Goal: Task Accomplishment & Management: Use online tool/utility

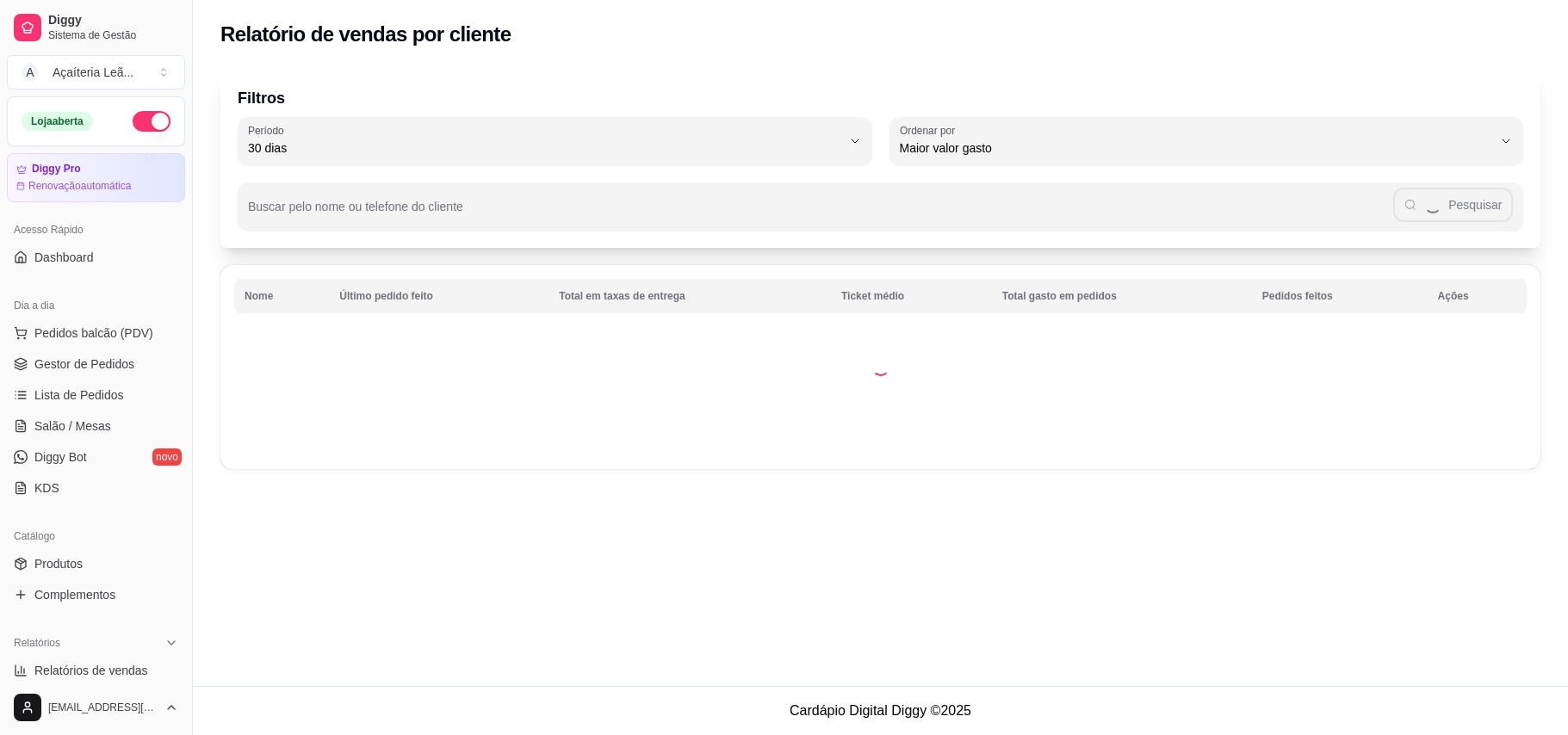
select select "30"
select select "HIGHEST_TOTAL_SPENT_WITH_ORDERS"
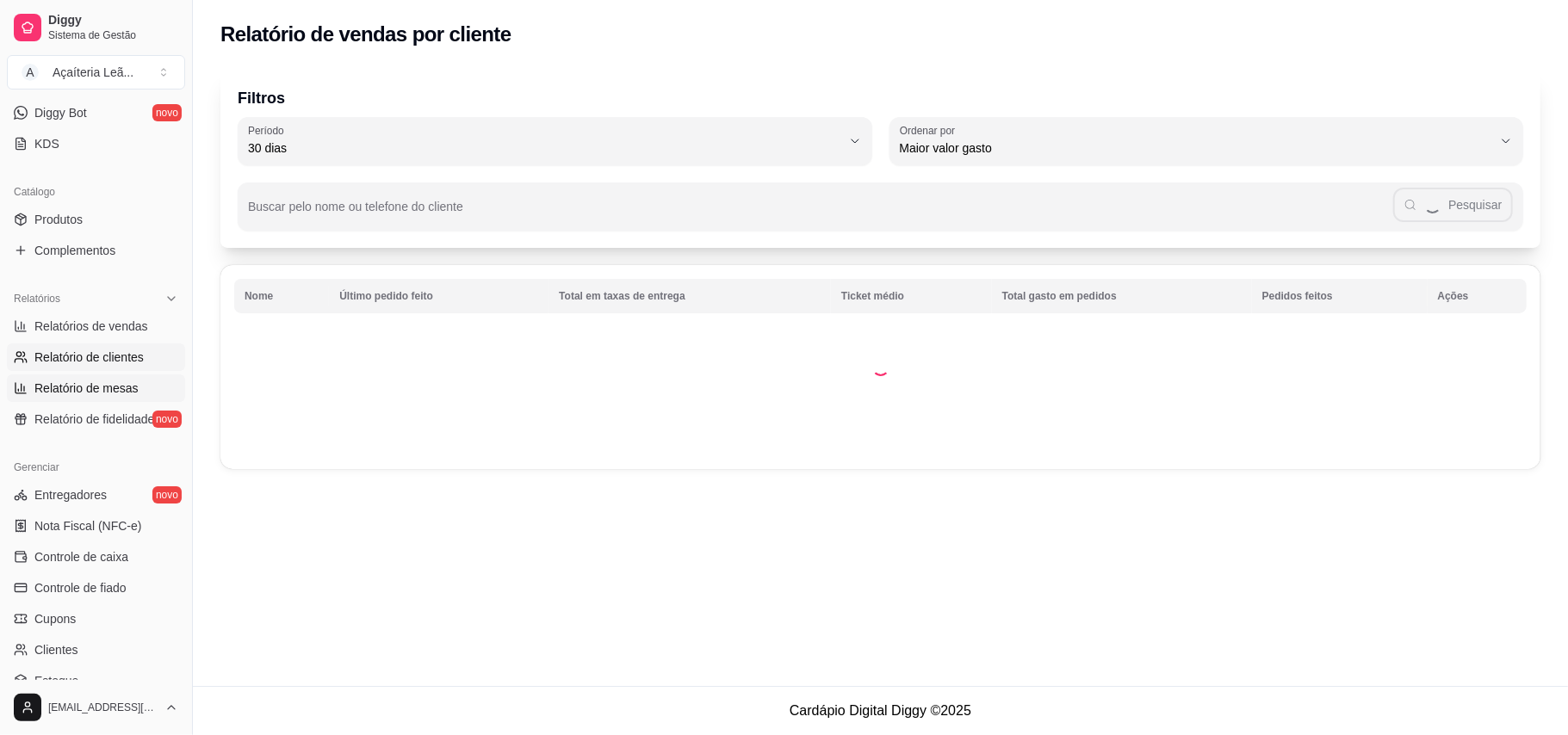
click at [77, 387] on span "Relatório de mesas" at bounding box center [86, 387] width 104 height 17
select select "TOTAL_OF_ORDERS"
select select "7"
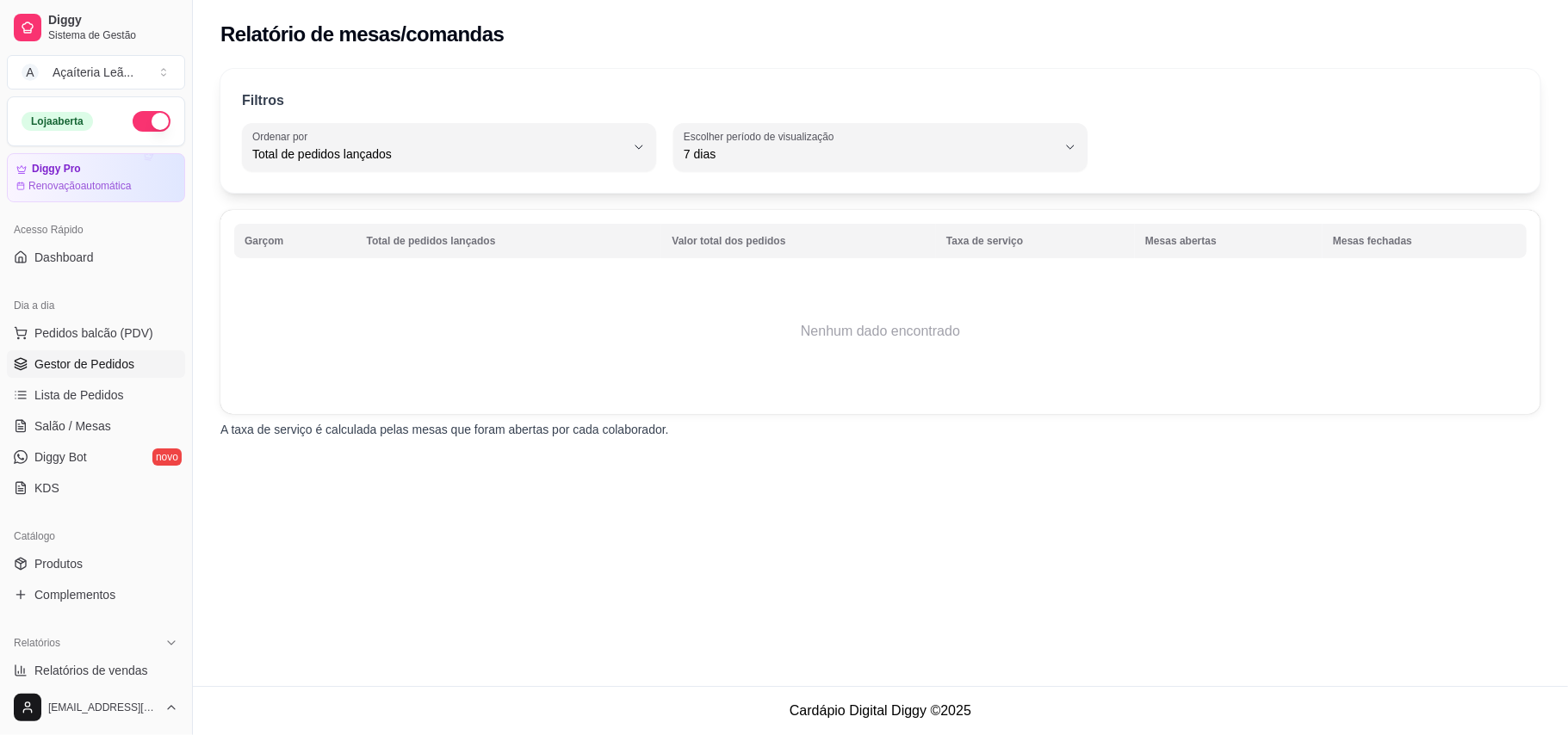
click at [79, 372] on span "Gestor de Pedidos" at bounding box center [84, 364] width 100 height 17
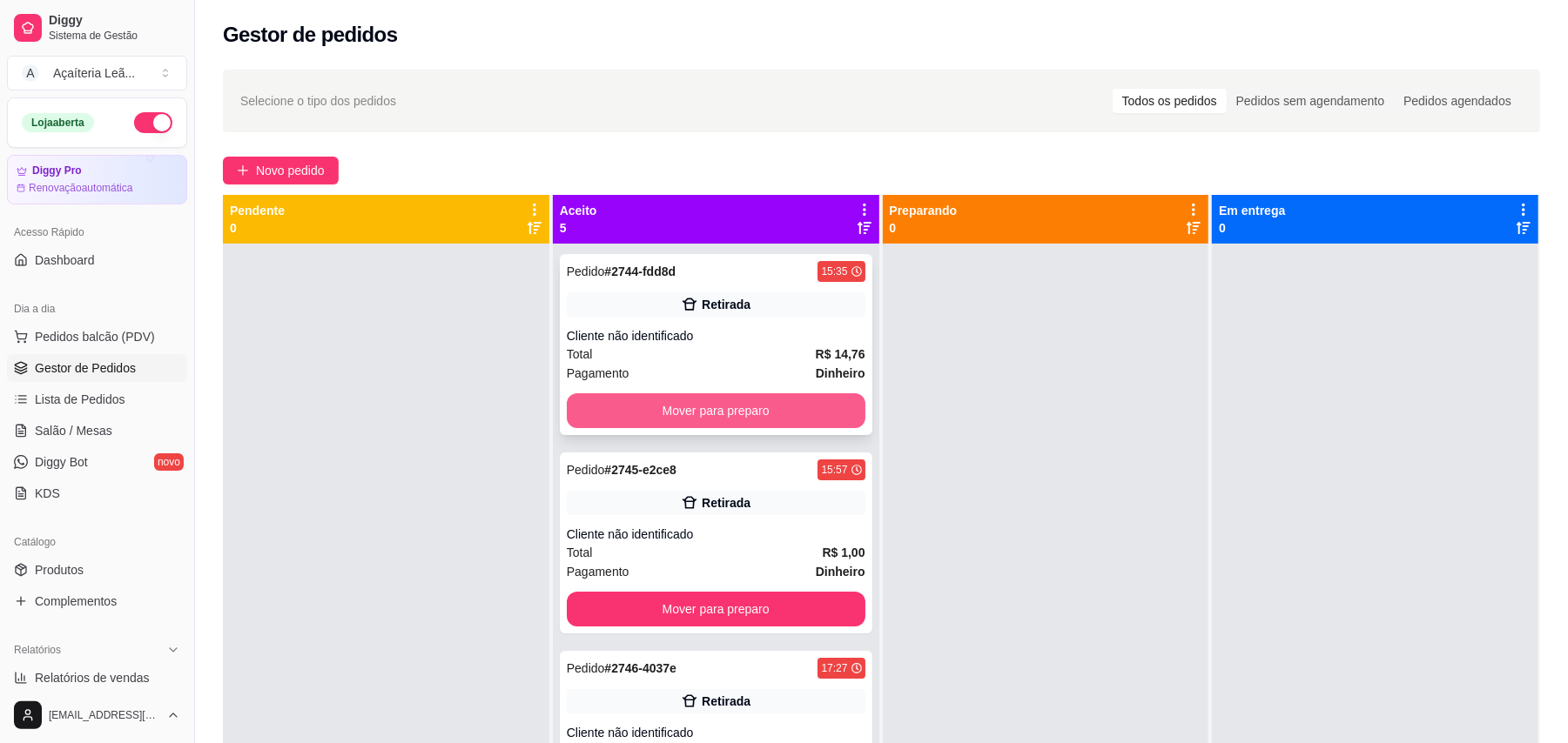
click at [802, 415] on button "Mover para preparo" at bounding box center [716, 411] width 298 height 35
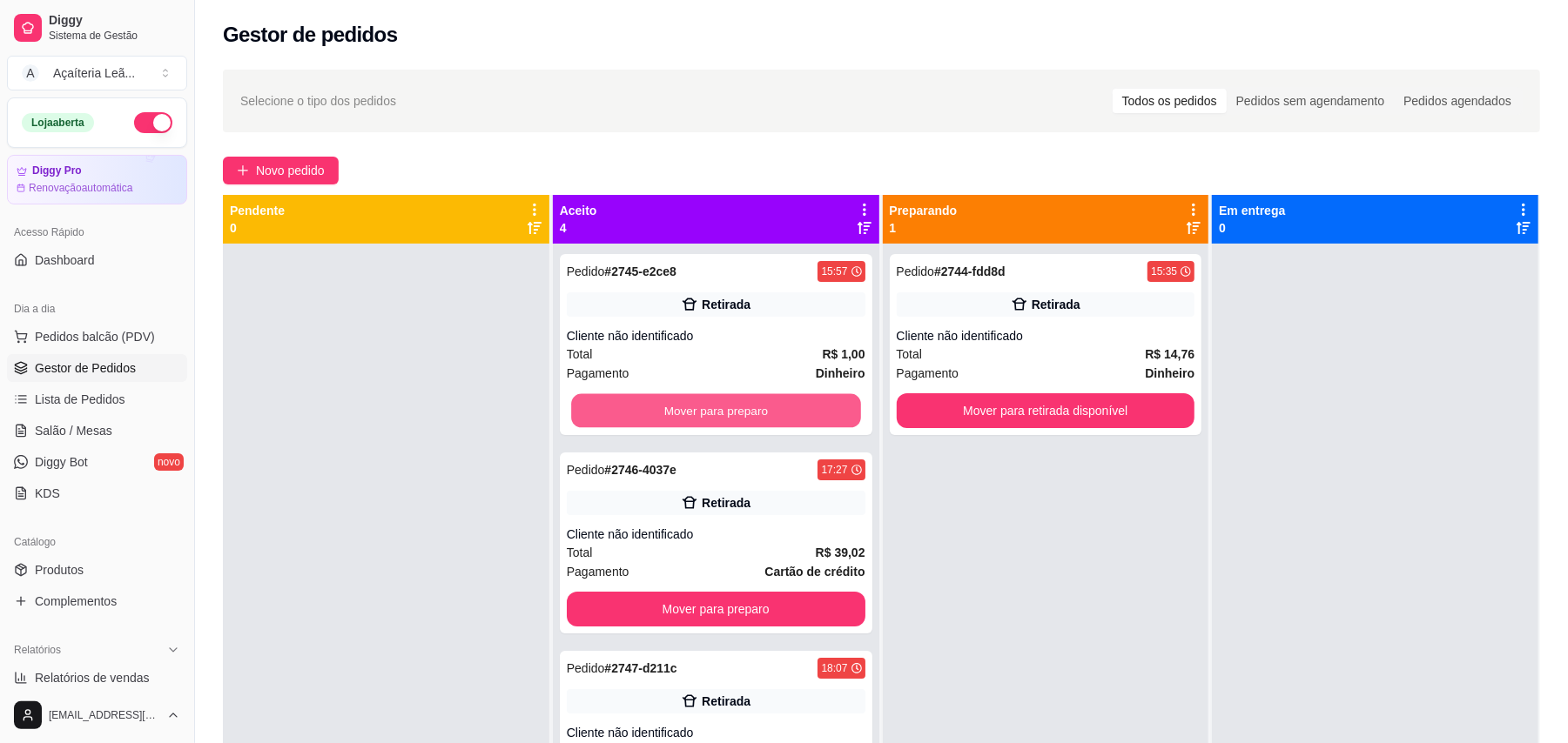
click at [802, 415] on button "Mover para preparo" at bounding box center [716, 411] width 289 height 34
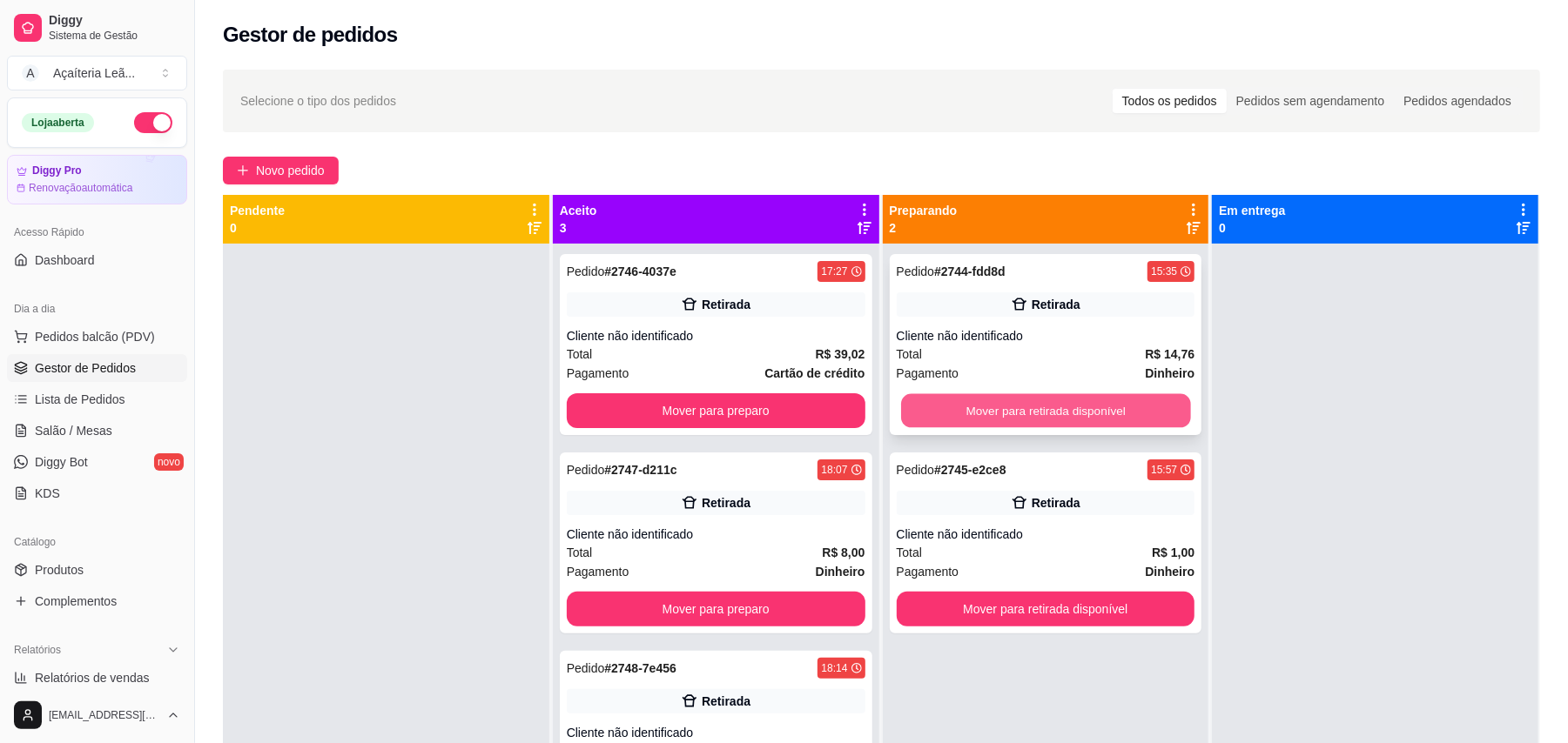
click at [910, 412] on button "Mover para retirada disponível" at bounding box center [1045, 411] width 289 height 34
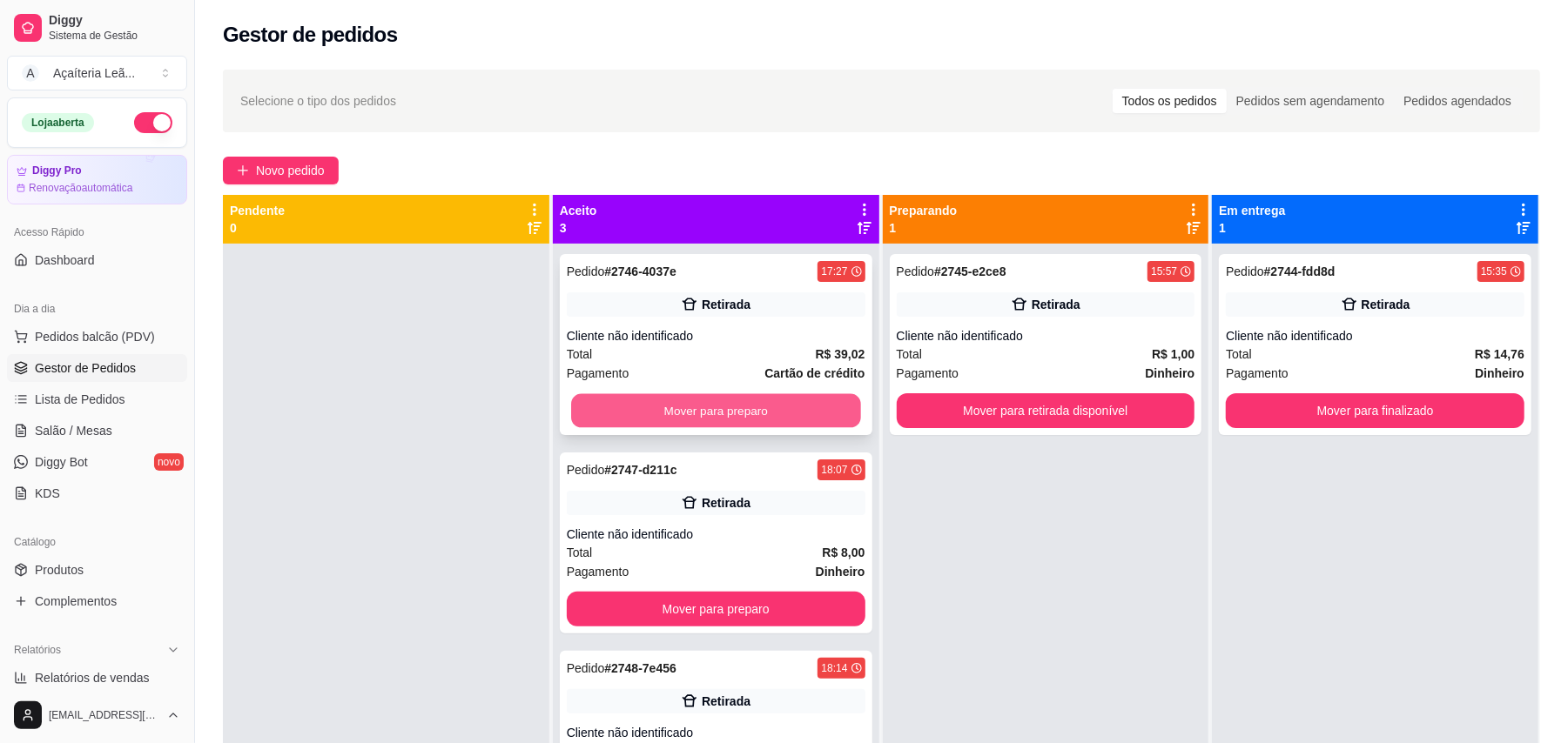
click at [834, 412] on button "Mover para preparo" at bounding box center [716, 411] width 289 height 34
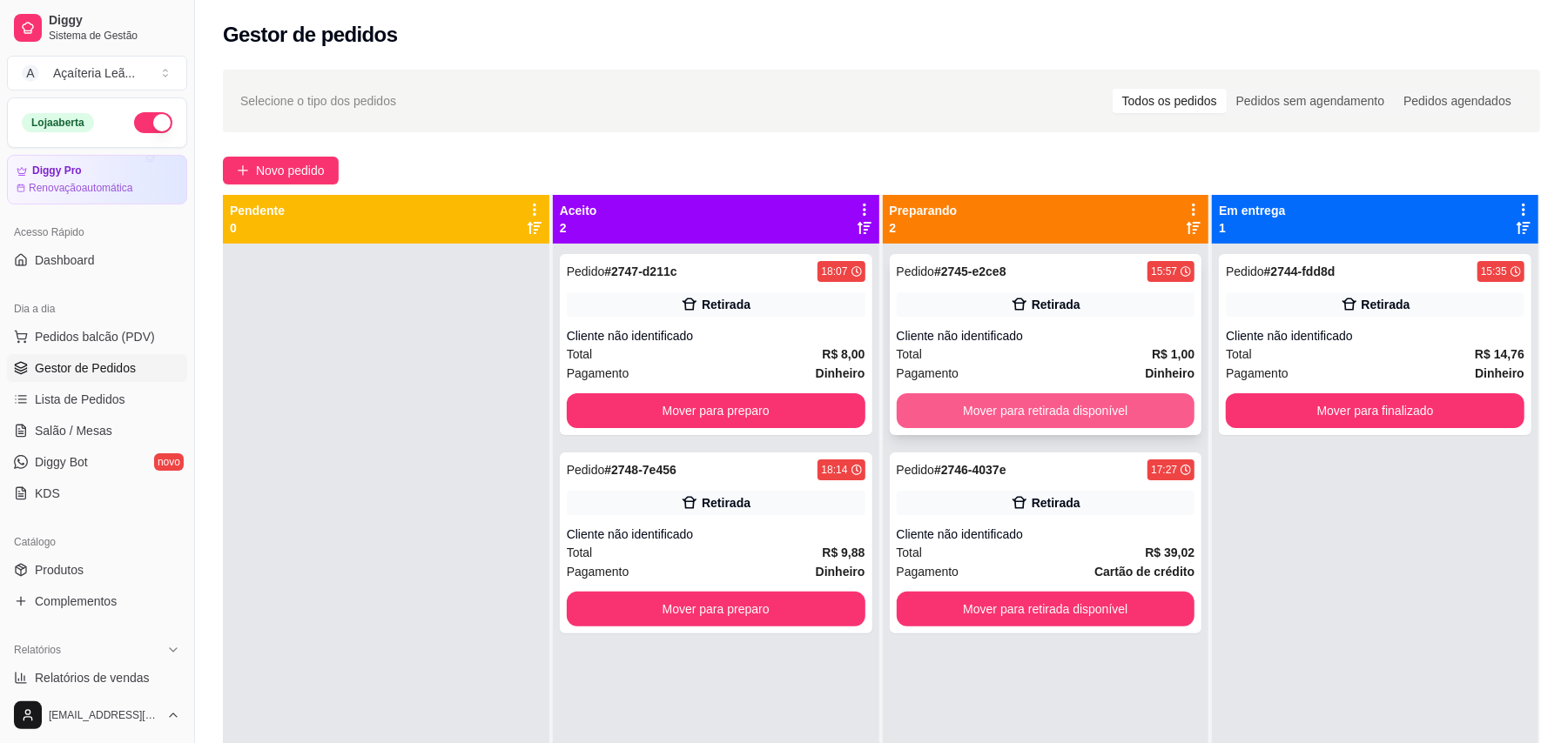
click at [940, 412] on button "Mover para retirada disponível" at bounding box center [1045, 411] width 298 height 35
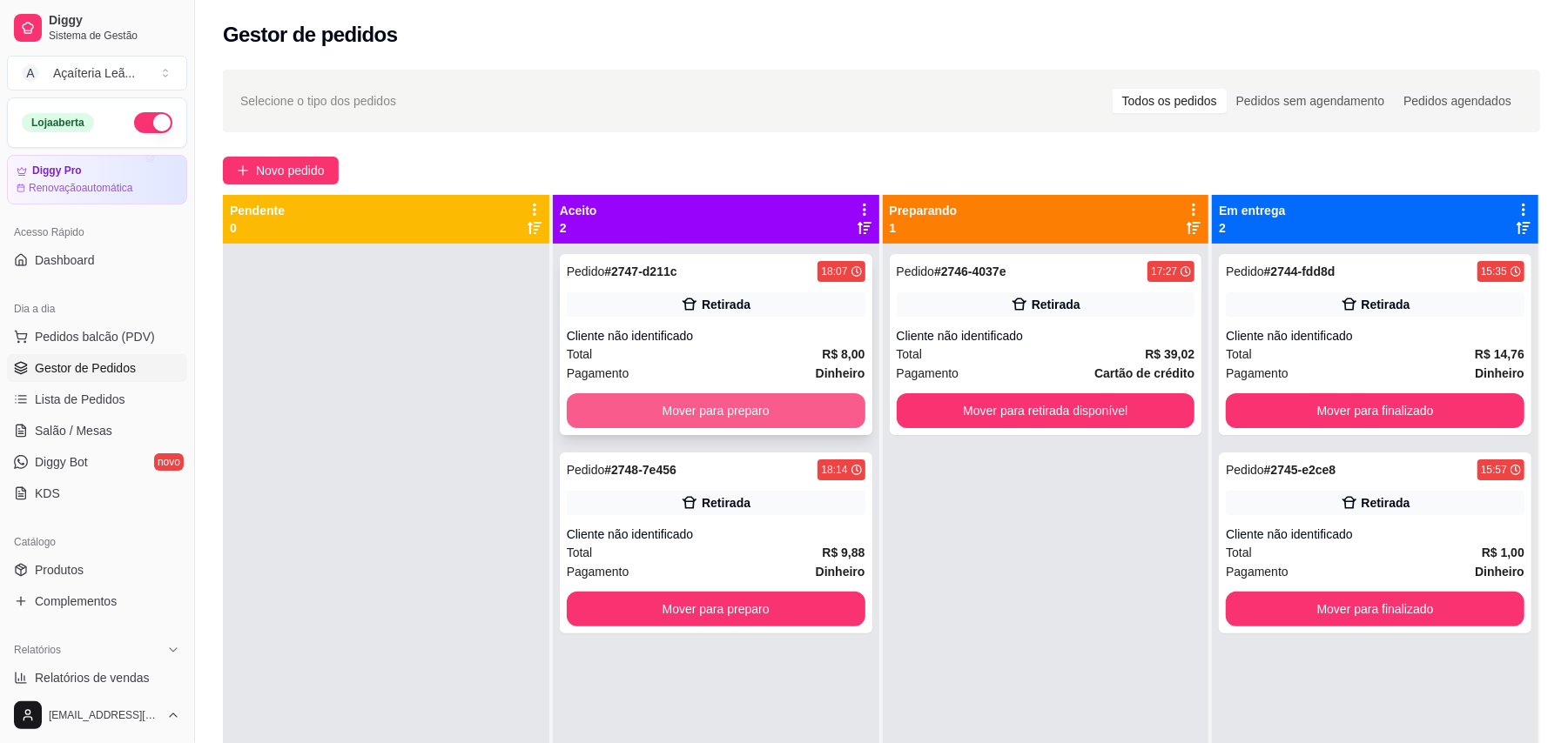
click at [801, 409] on button "Mover para preparo" at bounding box center [716, 411] width 298 height 35
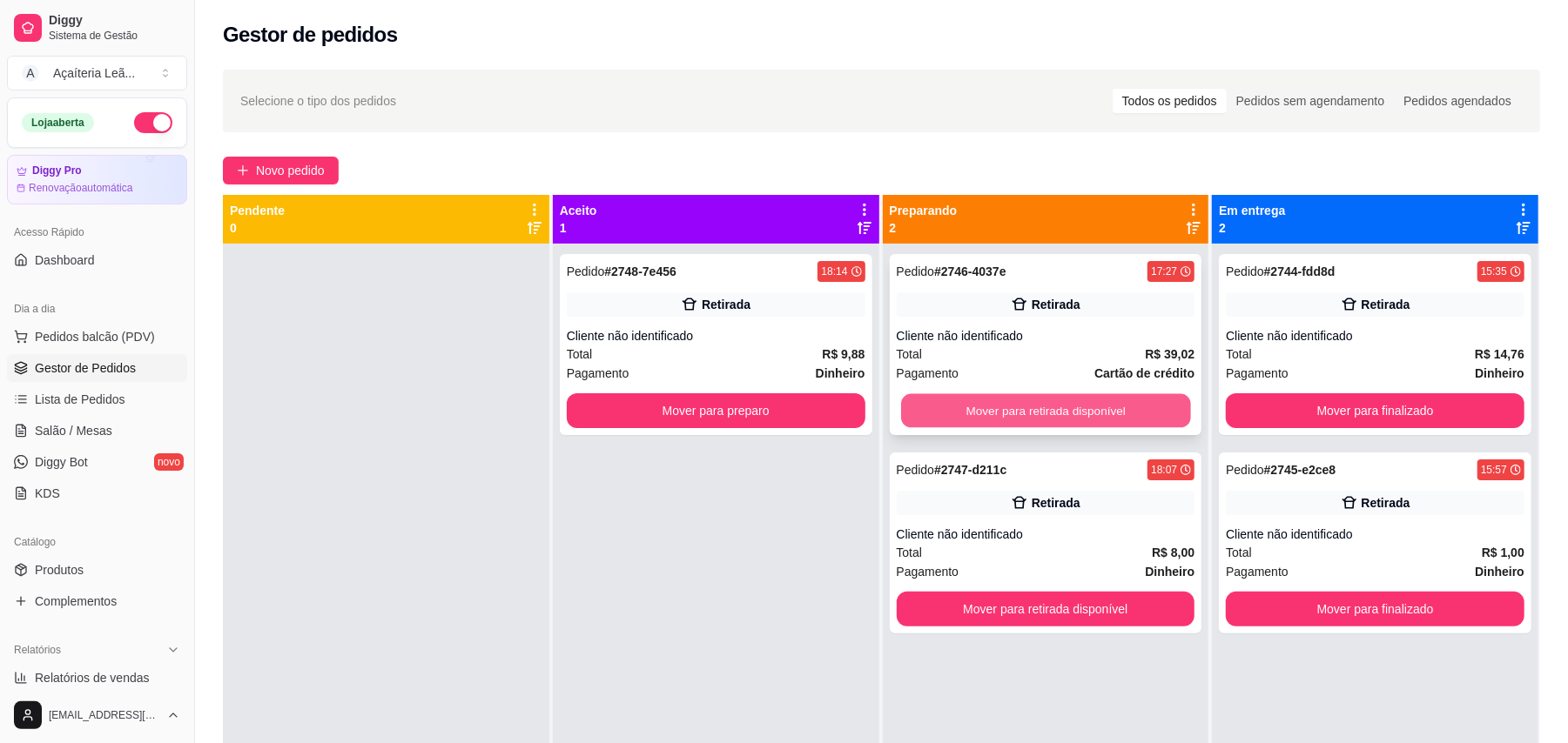
click at [919, 404] on button "Mover para retirada disponível" at bounding box center [1045, 411] width 289 height 34
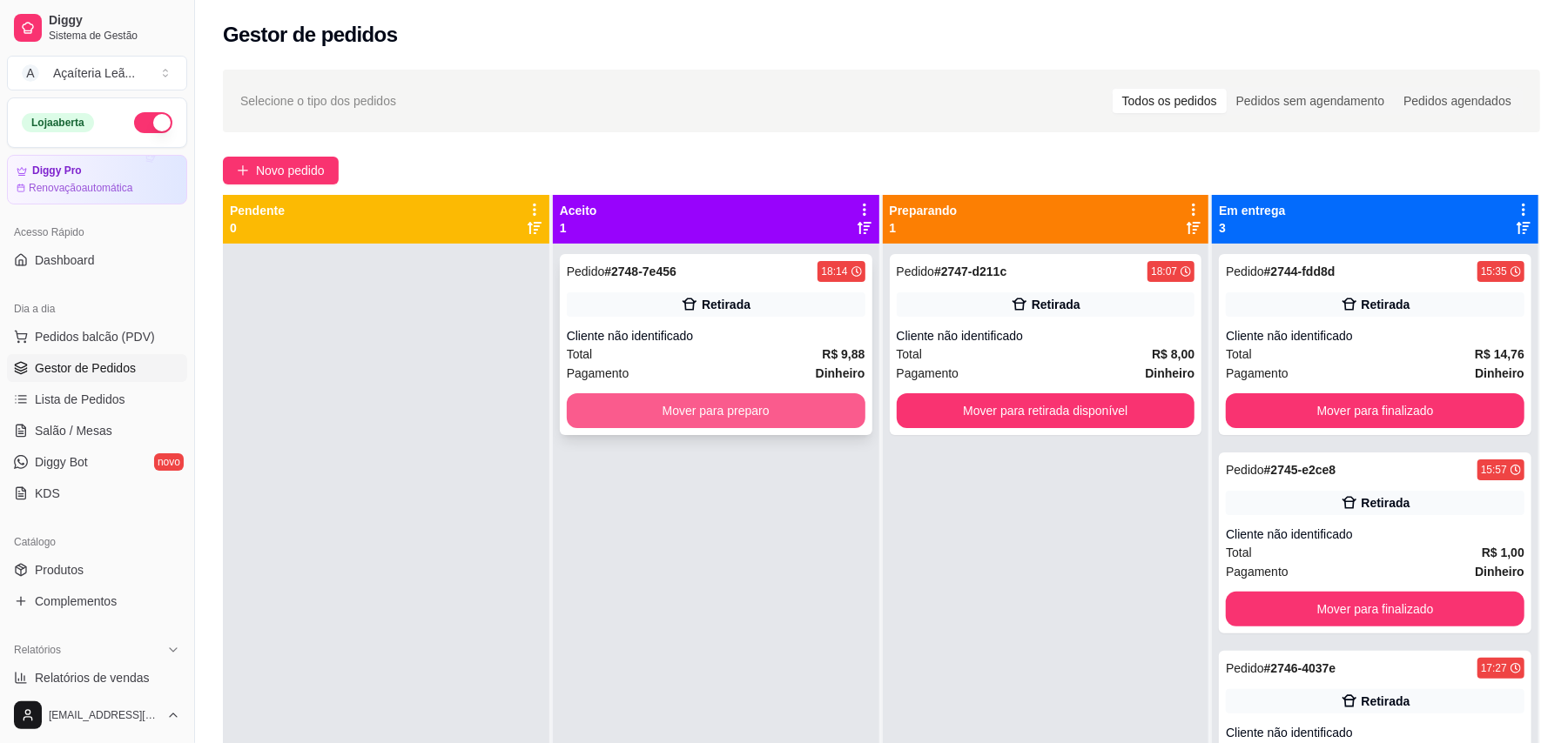
click at [806, 405] on button "Mover para preparo" at bounding box center [716, 411] width 298 height 35
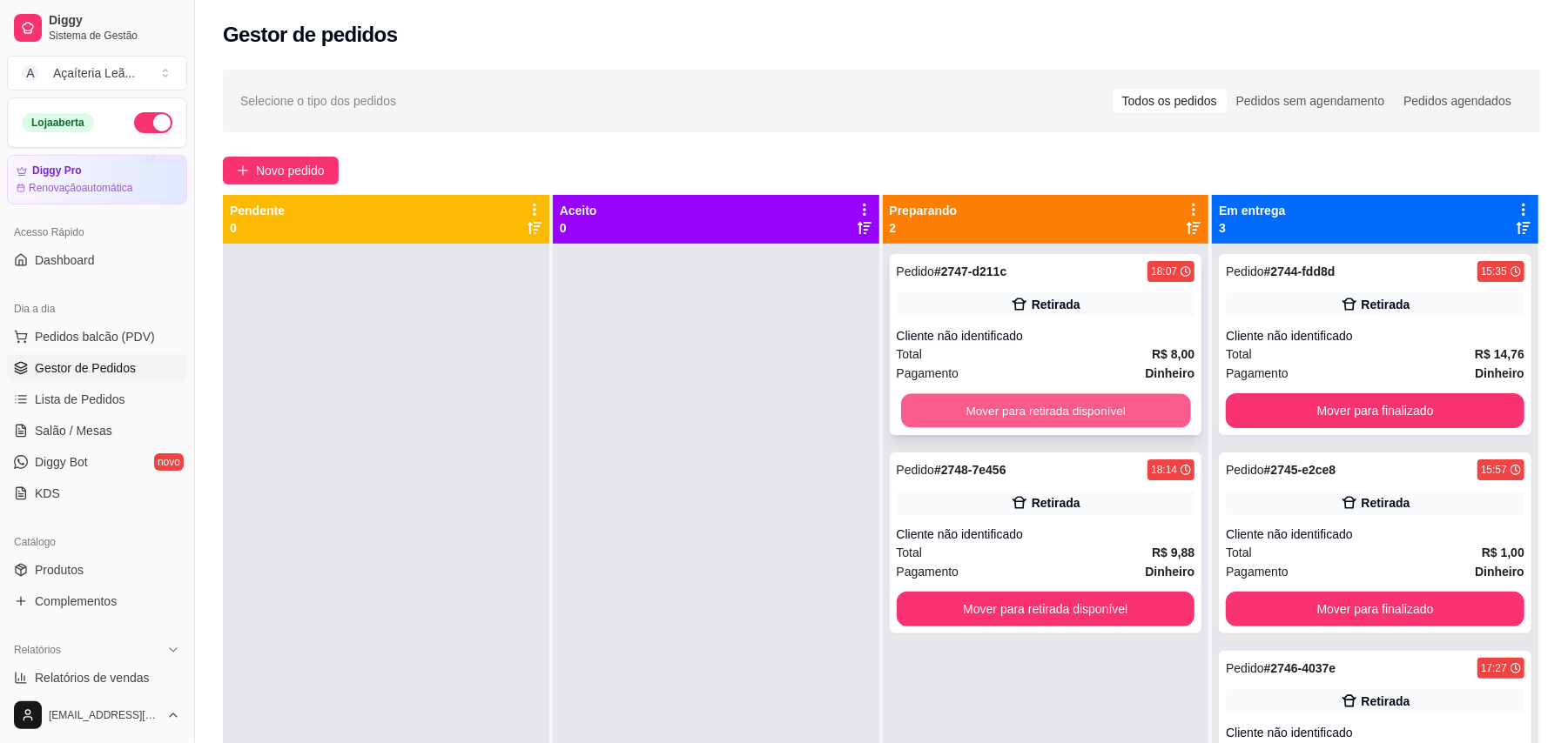
click at [930, 404] on button "Mover para retirada disponível" at bounding box center [1045, 411] width 289 height 34
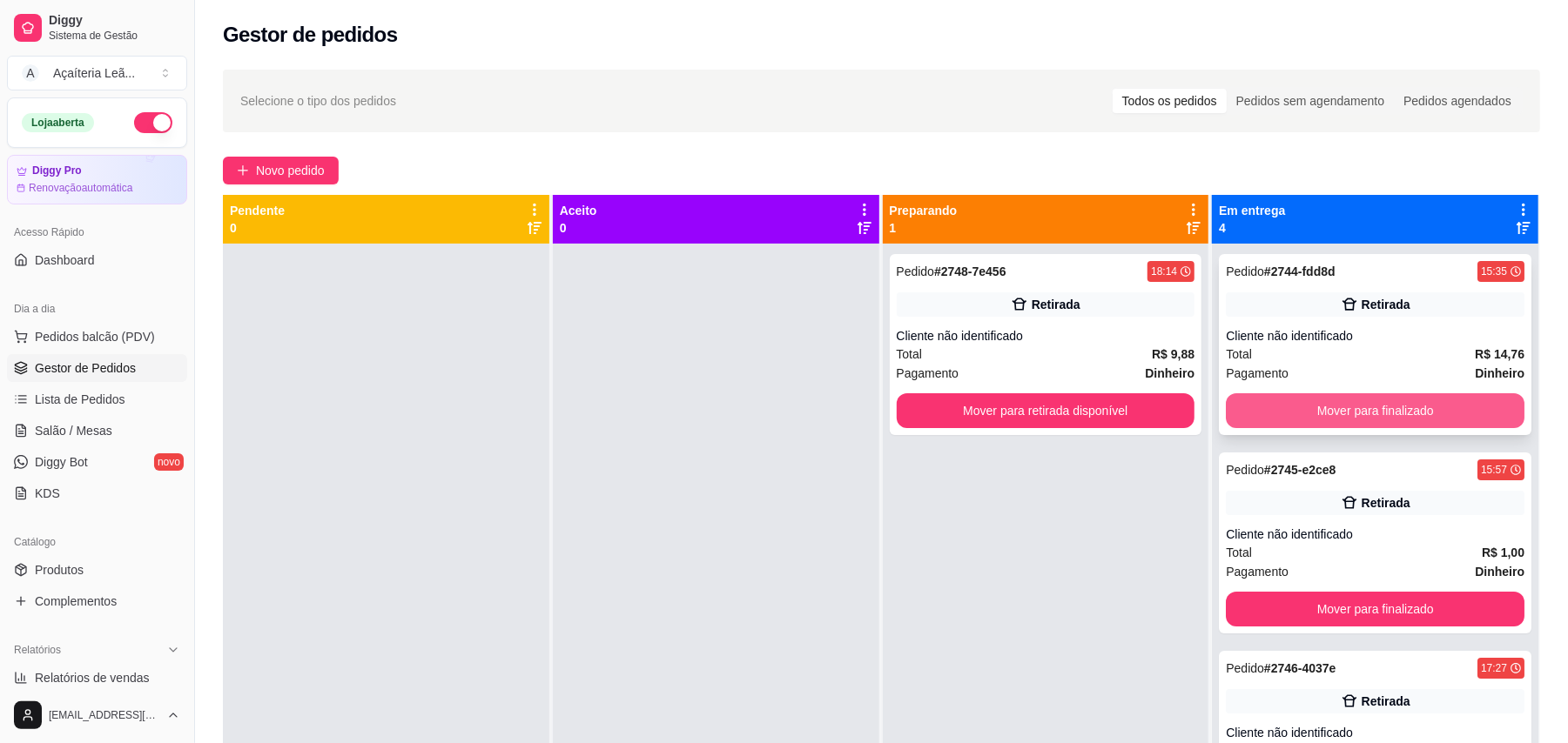
click at [1283, 415] on button "Mover para finalizado" at bounding box center [1375, 411] width 298 height 35
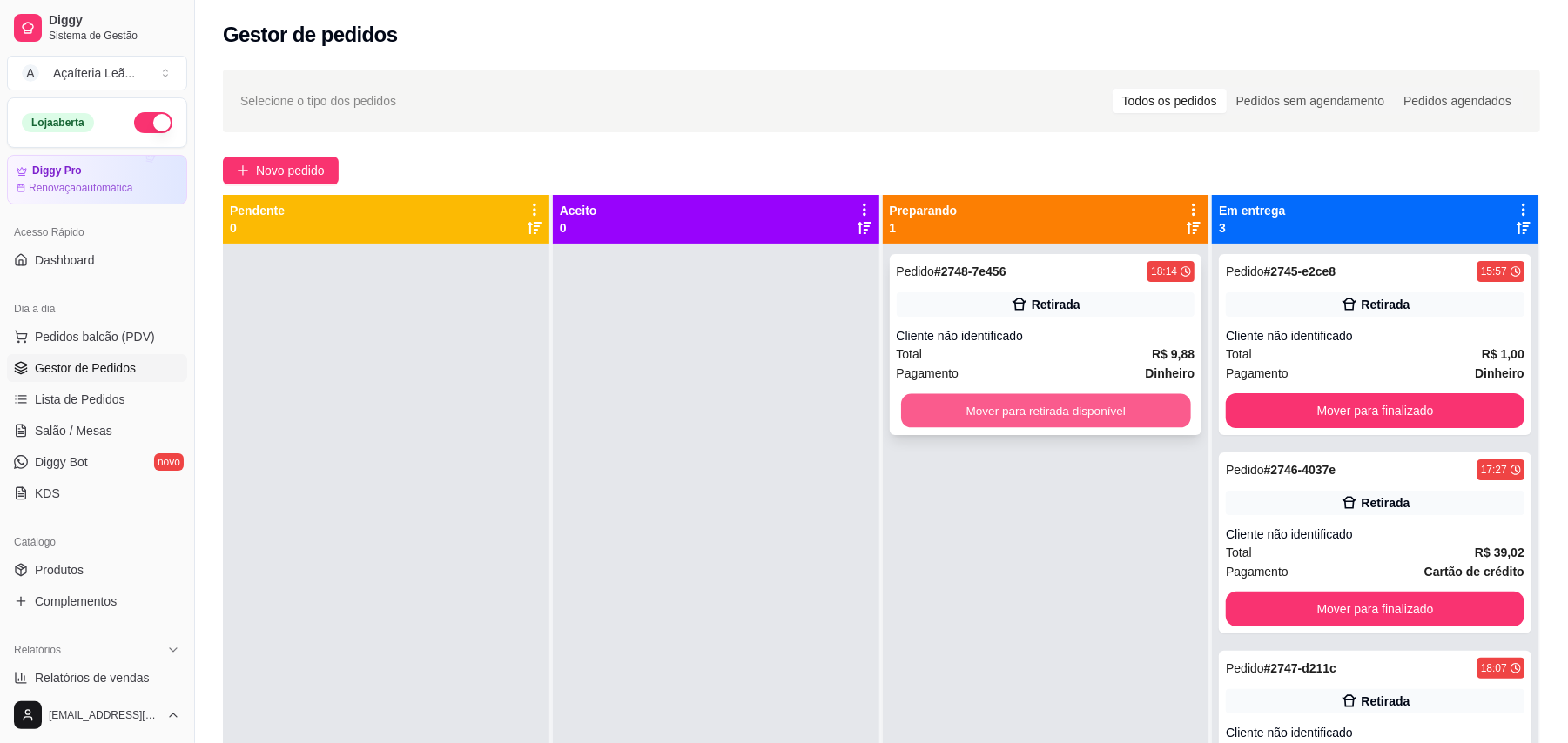
click at [1123, 409] on button "Mover para retirada disponível" at bounding box center [1045, 411] width 289 height 34
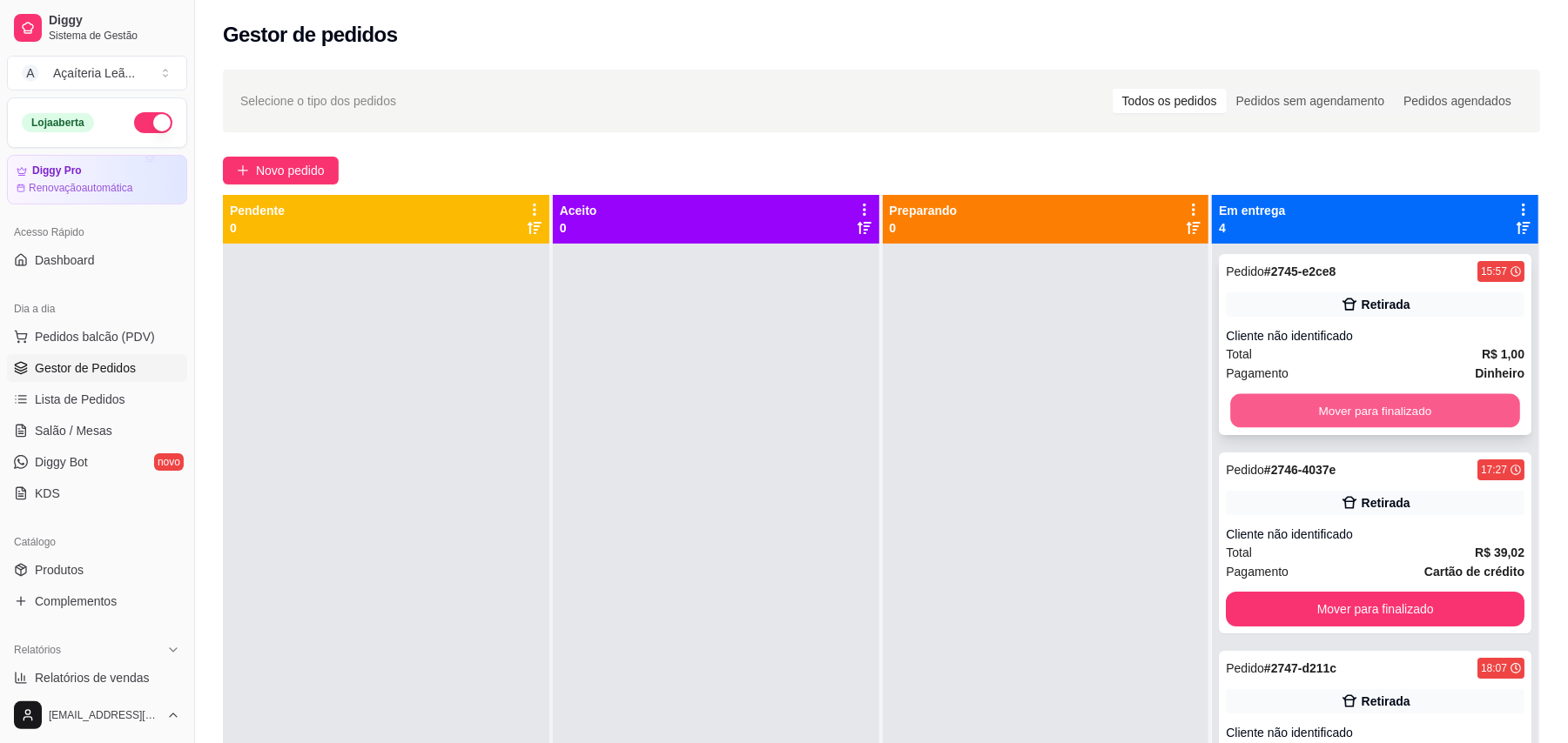
click at [1259, 402] on button "Mover para finalizado" at bounding box center [1375, 411] width 289 height 34
click at [1250, 407] on button "Mover para finalizado" at bounding box center [1375, 411] width 289 height 34
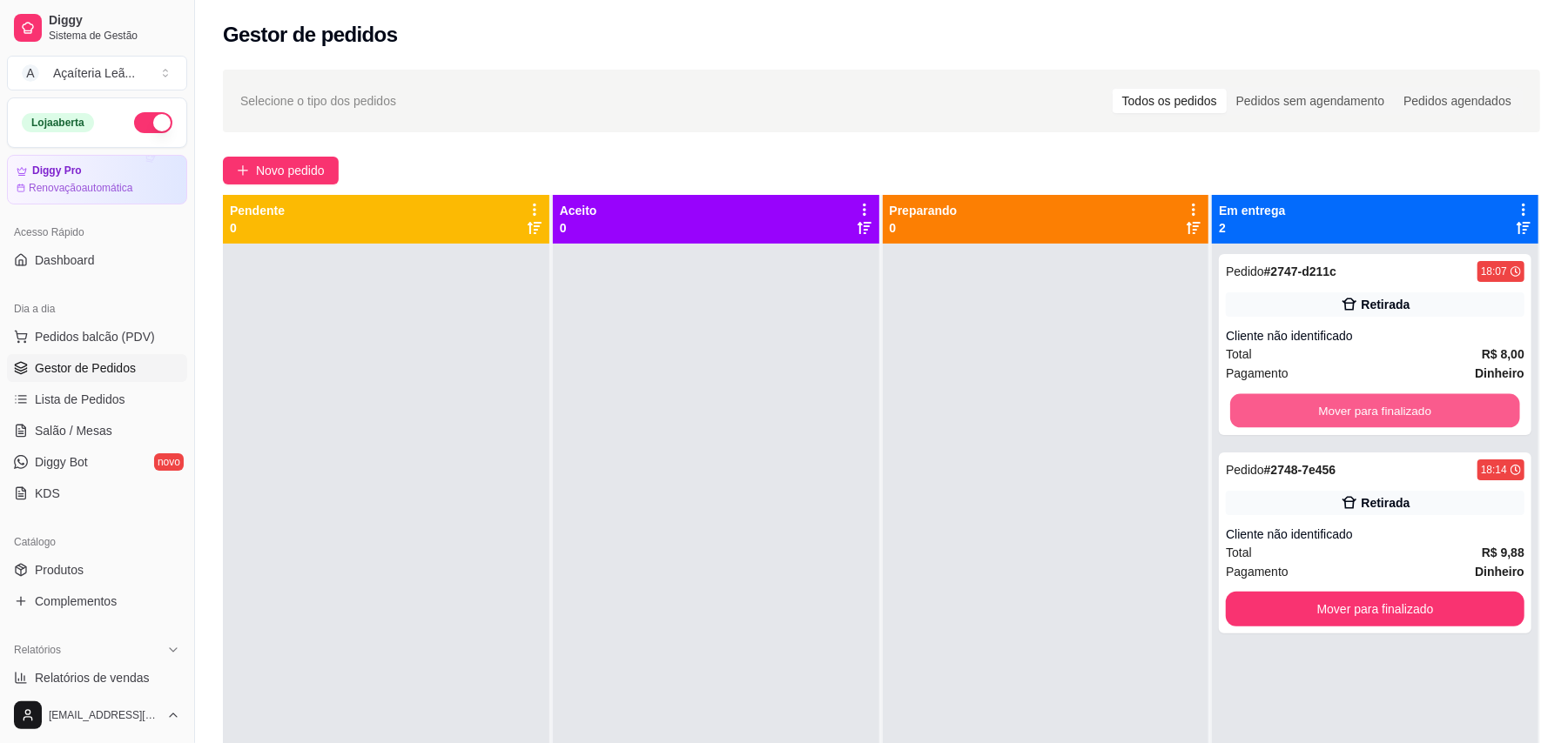
click at [1250, 407] on button "Mover para finalizado" at bounding box center [1375, 411] width 289 height 34
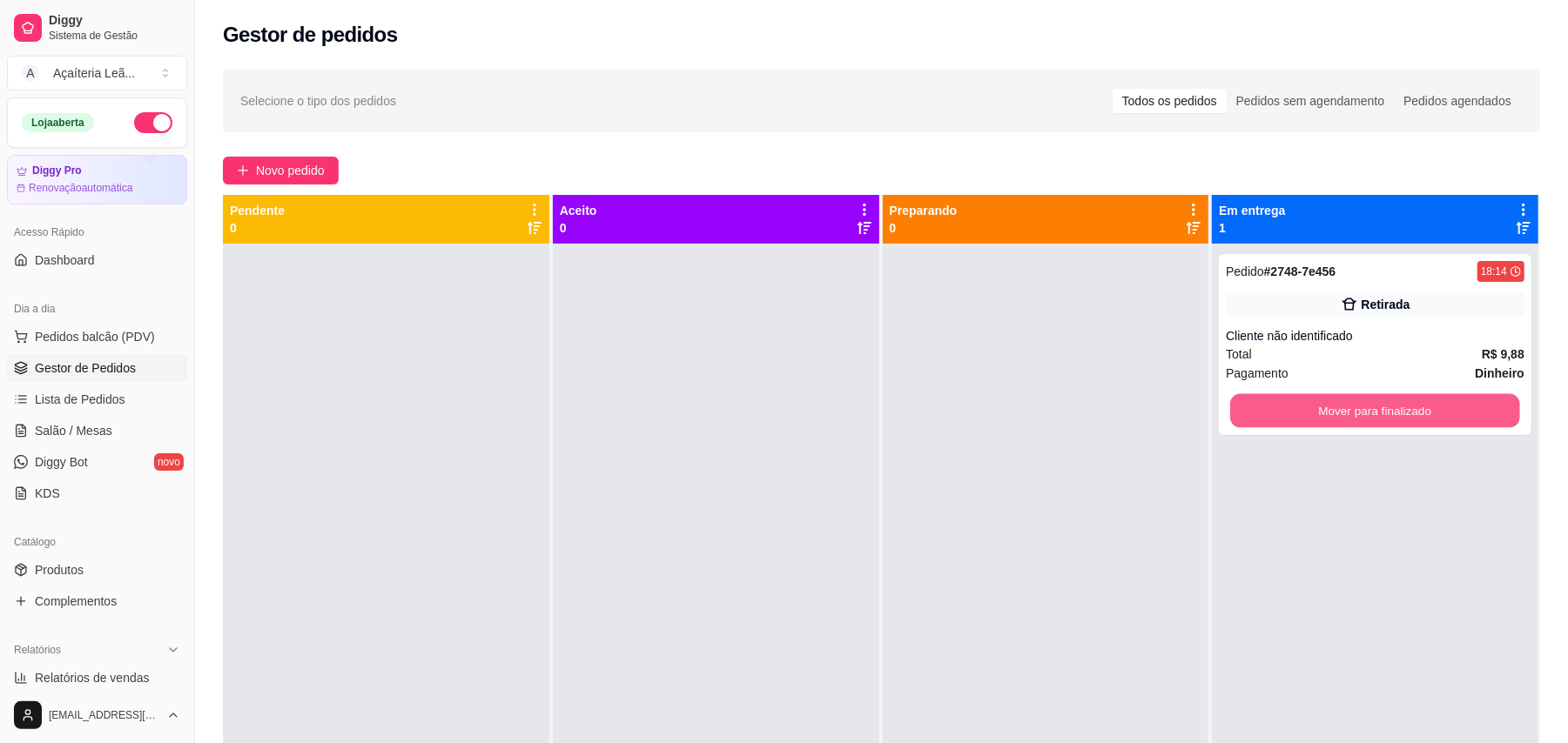
click at [1250, 407] on button "Mover para finalizado" at bounding box center [1375, 411] width 289 height 34
click at [1250, 407] on div "Mover para finalizado" at bounding box center [1375, 411] width 298 height 35
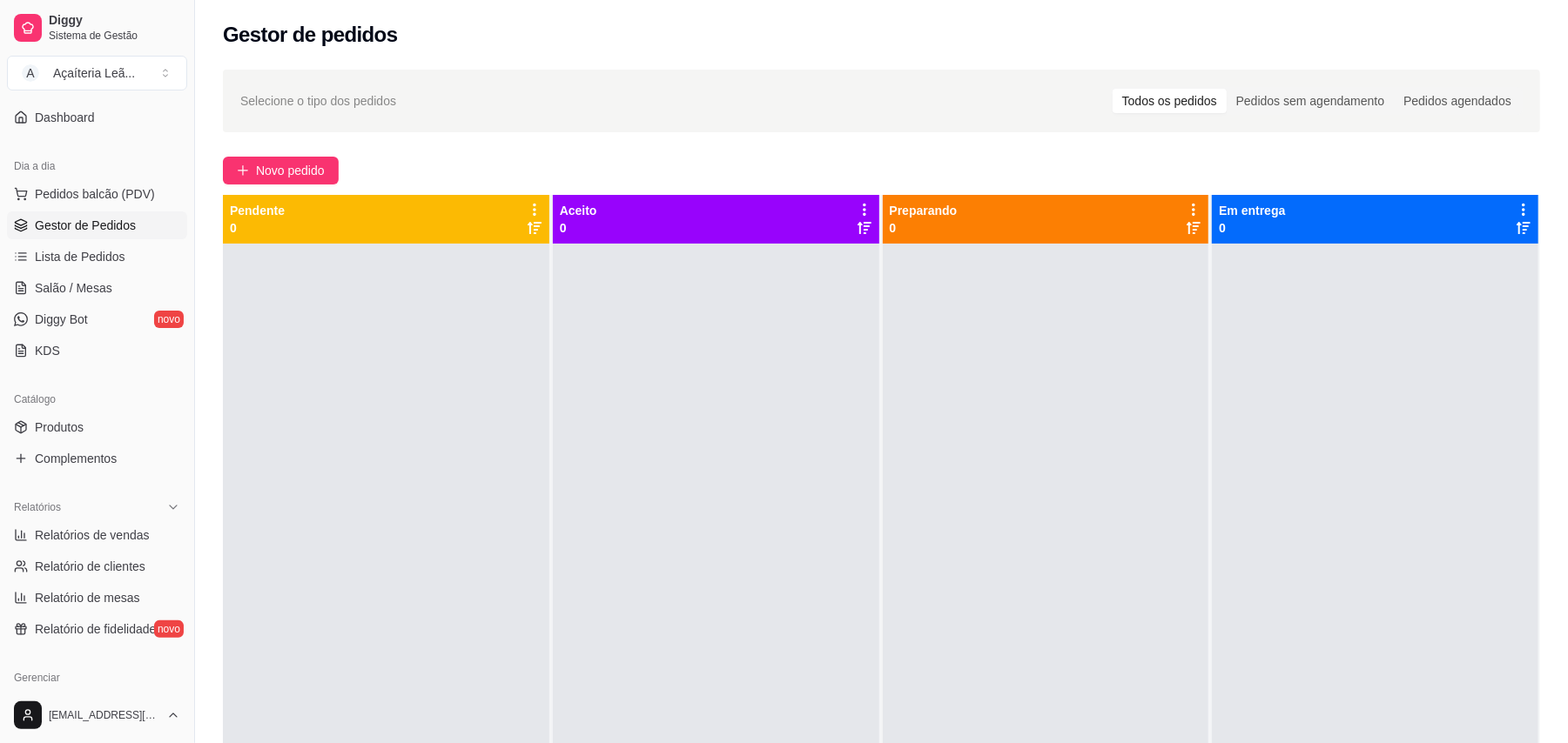
scroll to position [232, 0]
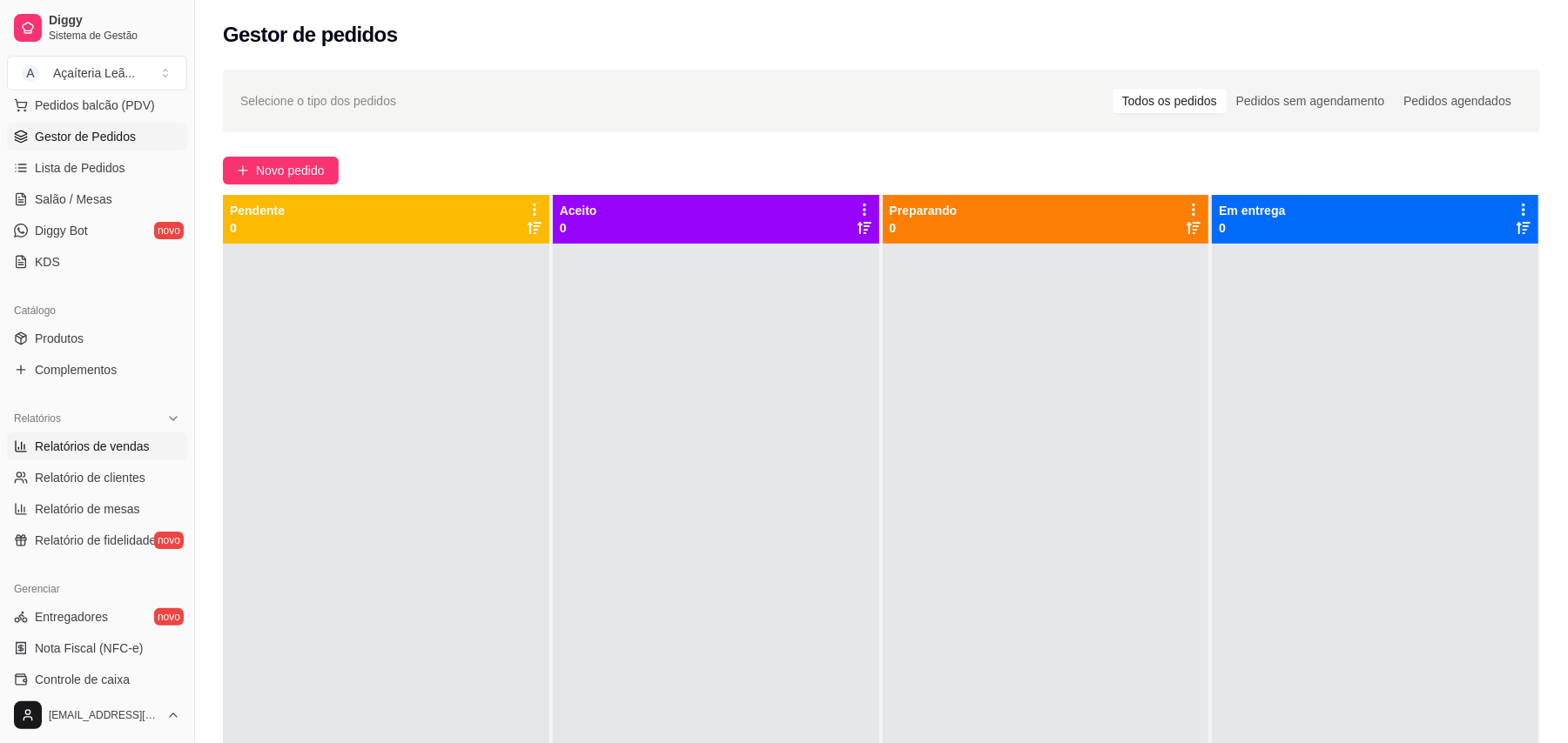
click at [92, 452] on span "Relatórios de vendas" at bounding box center [92, 446] width 115 height 17
select select "ALL"
select select "0"
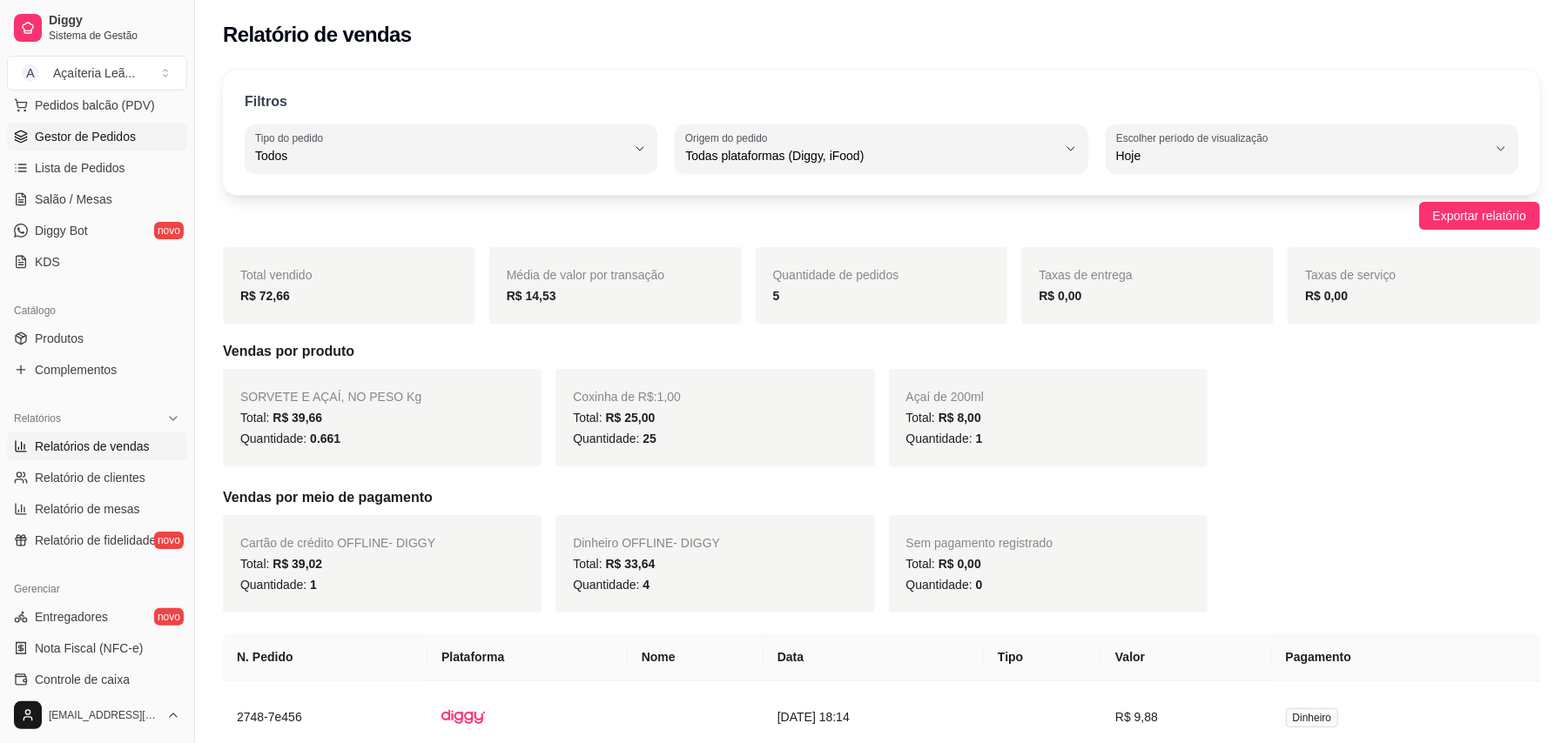
click at [80, 134] on span "Gestor de Pedidos" at bounding box center [85, 136] width 101 height 17
